Goal: Task Accomplishment & Management: Complete application form

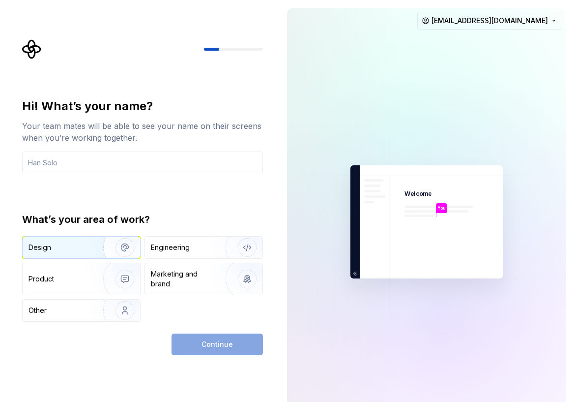
click at [91, 244] on img "button" at bounding box center [118, 247] width 63 height 66
click at [229, 346] on div "Continue" at bounding box center [217, 344] width 91 height 22
click at [104, 168] on input "text" at bounding box center [142, 162] width 241 height 22
click at [536, 30] on div at bounding box center [410, 131] width 492 height 492
click at [529, 26] on html "Hi! What’s your name? Your team mates will be able to see your name on their sc…" at bounding box center [287, 201] width 574 height 402
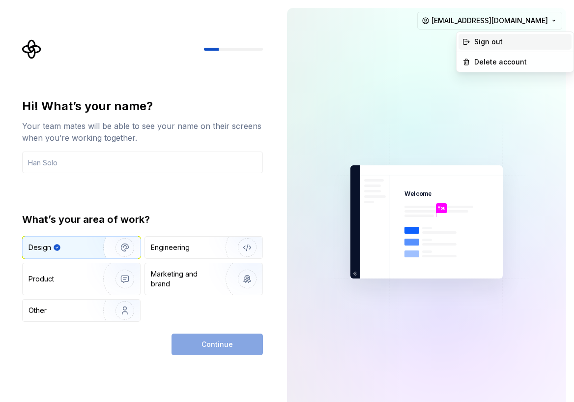
click at [503, 44] on div "Sign out" at bounding box center [520, 42] width 93 height 10
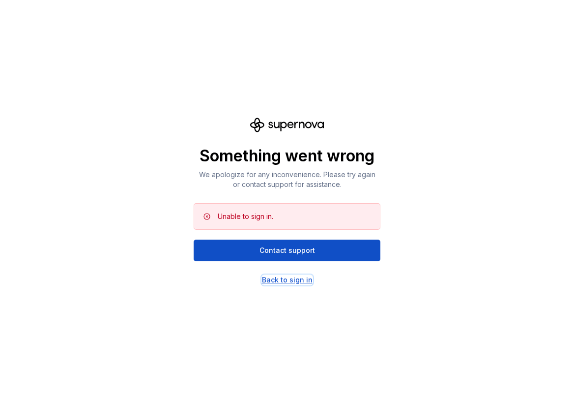
click at [294, 277] on div "Back to sign in" at bounding box center [287, 280] width 51 height 10
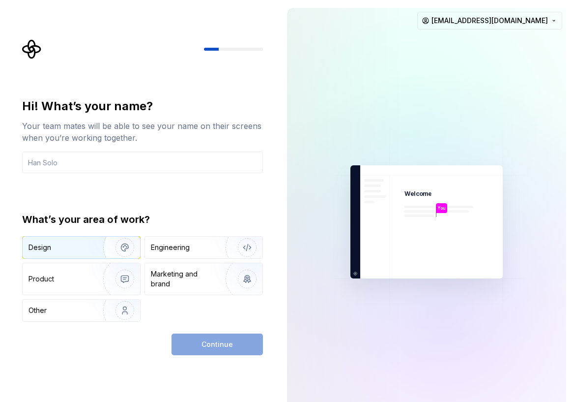
click at [85, 246] on div "Design" at bounding box center [60, 247] width 62 height 10
click at [232, 340] on div "Continue" at bounding box center [217, 344] width 91 height 22
click at [127, 170] on input "text" at bounding box center [142, 162] width 241 height 22
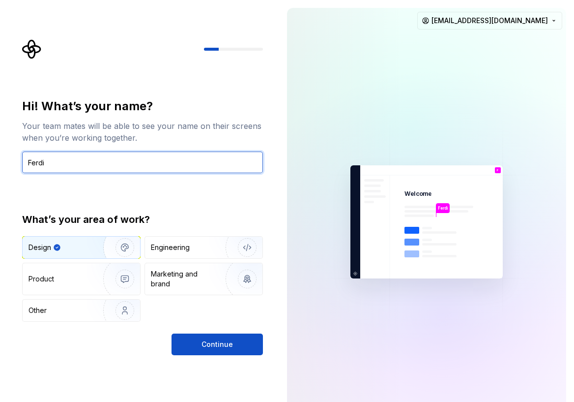
type input "Ferdi"
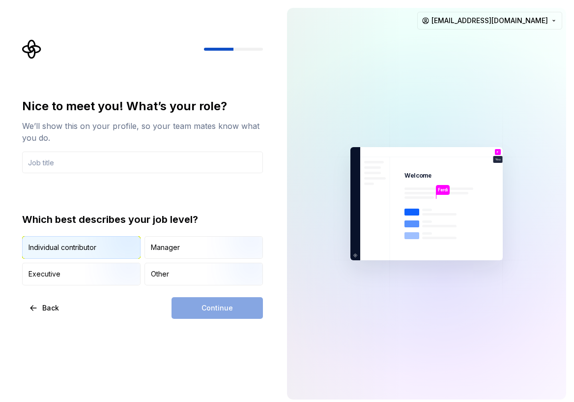
click at [80, 251] on div "Individual contributor" at bounding box center [63, 247] width 68 height 10
click at [189, 319] on div "Nice to meet you! What’s your role? We’ll show this on your profile, so your te…" at bounding box center [139, 203] width 279 height 407
click at [119, 161] on input "text" at bounding box center [142, 162] width 241 height 22
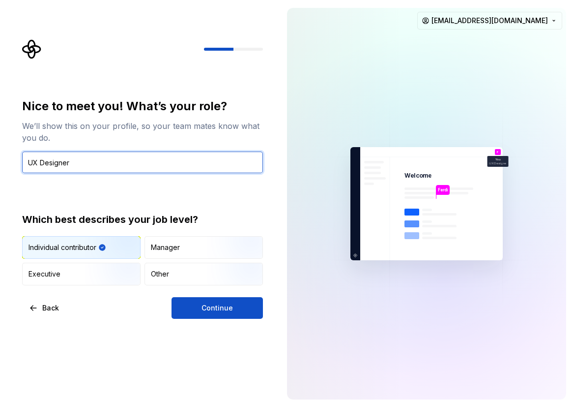
type input "UX Designer"
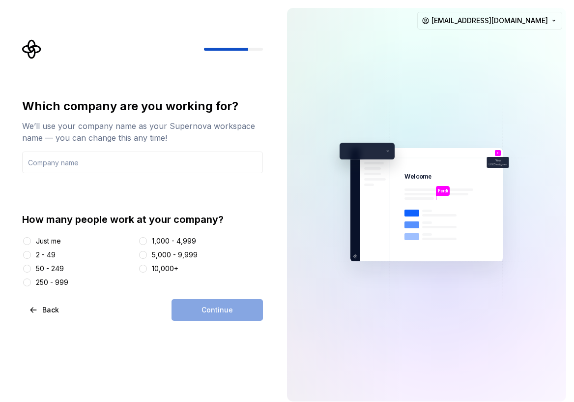
click at [62, 234] on div "How many people work at your company? Just me 2 - 49 50 - 249 250 - 999 1,000 -…" at bounding box center [142, 249] width 241 height 75
click at [58, 254] on div "2 - 49" at bounding box center [78, 255] width 112 height 10
drag, startPoint x: 43, startPoint y: 255, endPoint x: 50, endPoint y: 255, distance: 6.9
click at [44, 254] on div "2 - 49" at bounding box center [46, 255] width 20 height 10
click at [27, 252] on button "2 - 49" at bounding box center [27, 255] width 8 height 8
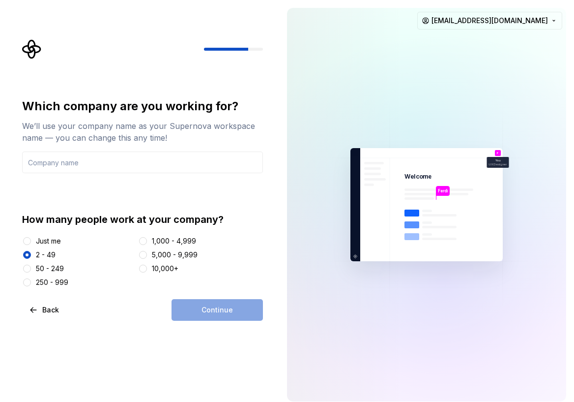
click at [213, 296] on div "Which company are you working for? We’ll use your company name as your Supernov…" at bounding box center [142, 209] width 241 height 222
click at [124, 160] on input "text" at bounding box center [142, 162] width 241 height 22
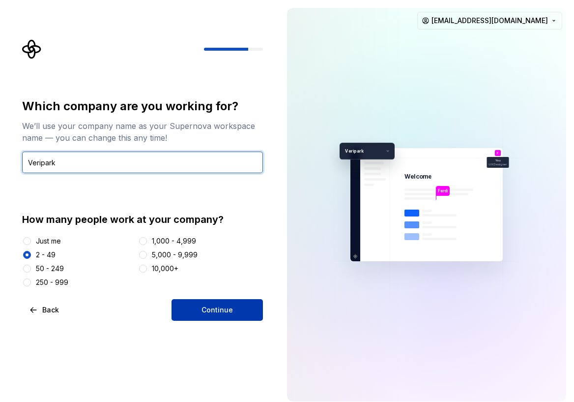
type input "Veripark"
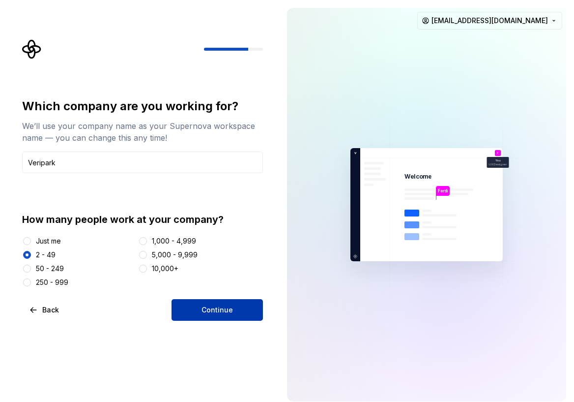
click at [229, 302] on button "Continue" at bounding box center [217, 310] width 91 height 22
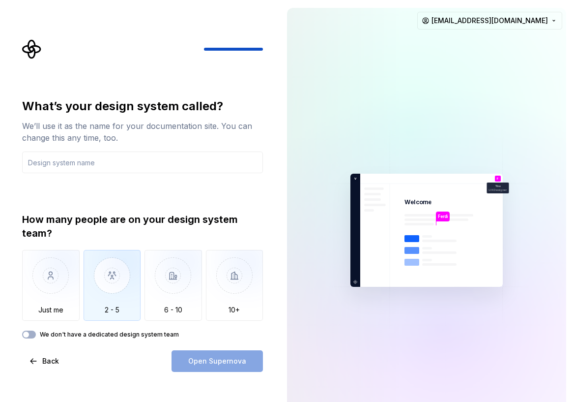
click at [102, 295] on img "button" at bounding box center [113, 283] width 58 height 66
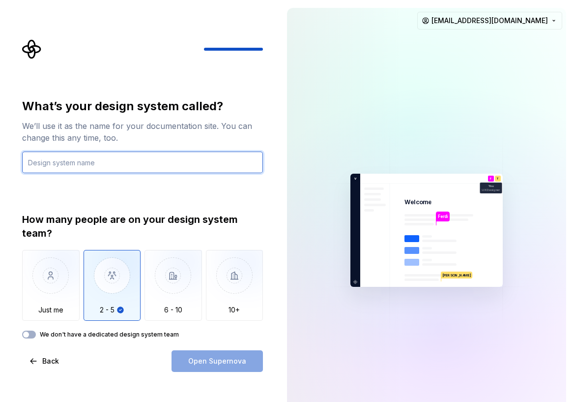
click at [108, 167] on input "text" at bounding box center [142, 162] width 241 height 22
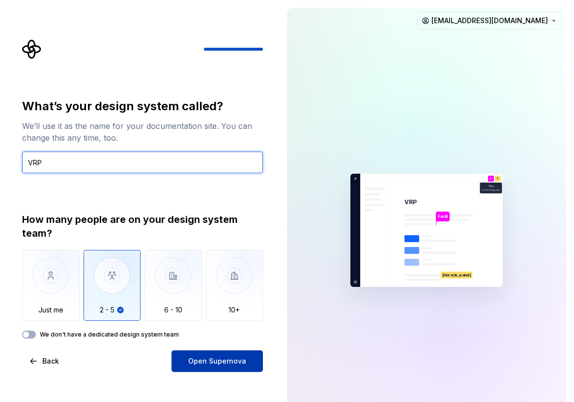
type input "VRP"
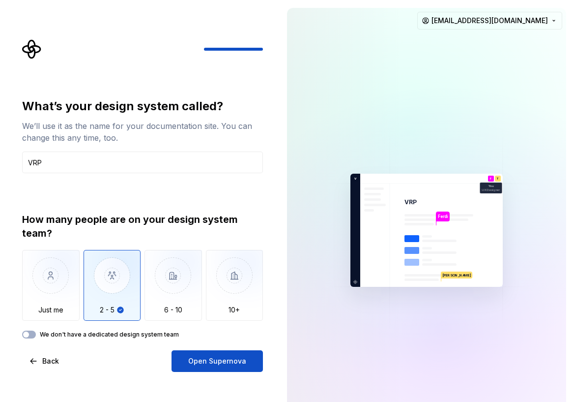
click at [229, 361] on span "Open Supernova" at bounding box center [217, 361] width 58 height 10
